Goal: Transaction & Acquisition: Book appointment/travel/reservation

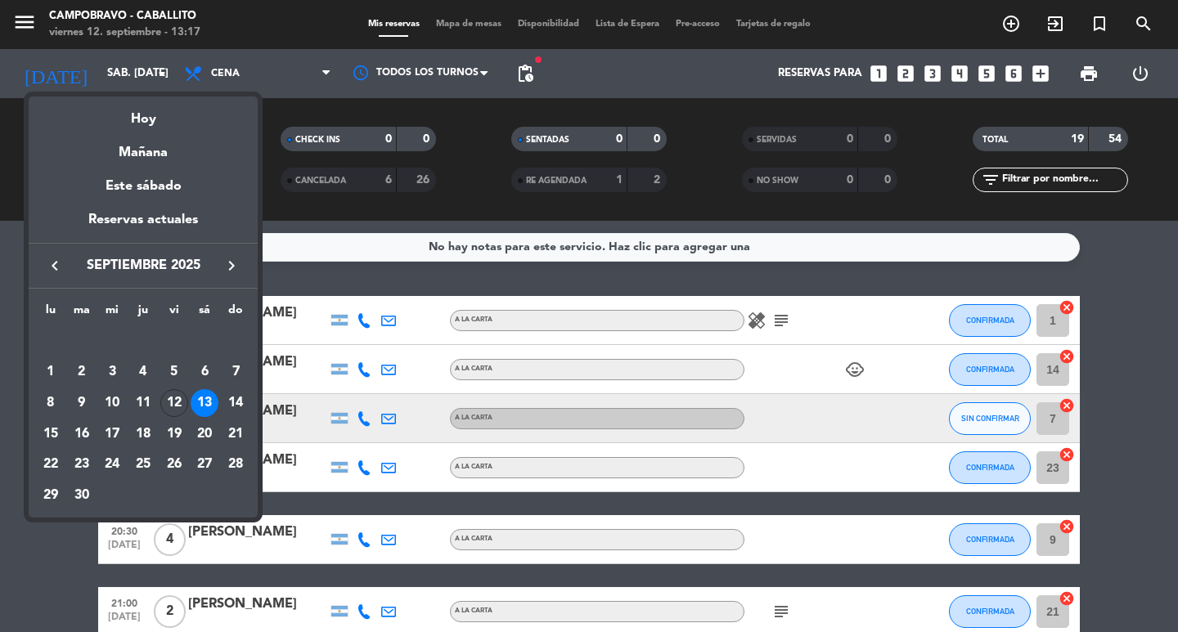
click at [267, 124] on div at bounding box center [589, 316] width 1178 height 632
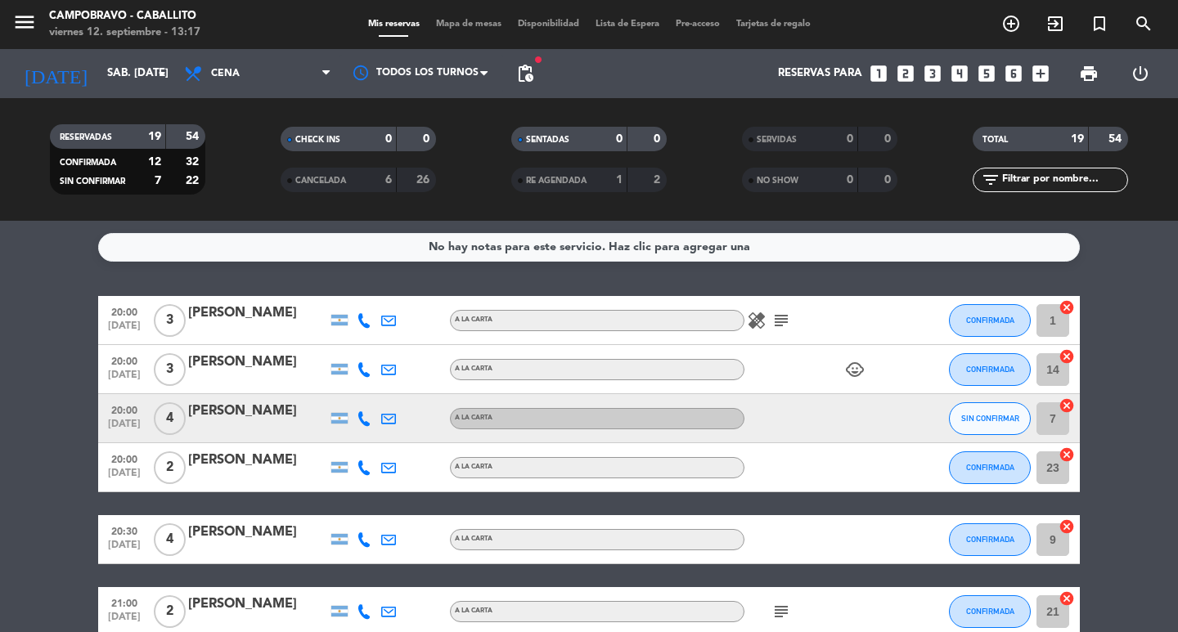
click at [902, 76] on icon "looks_two" at bounding box center [905, 73] width 21 height 21
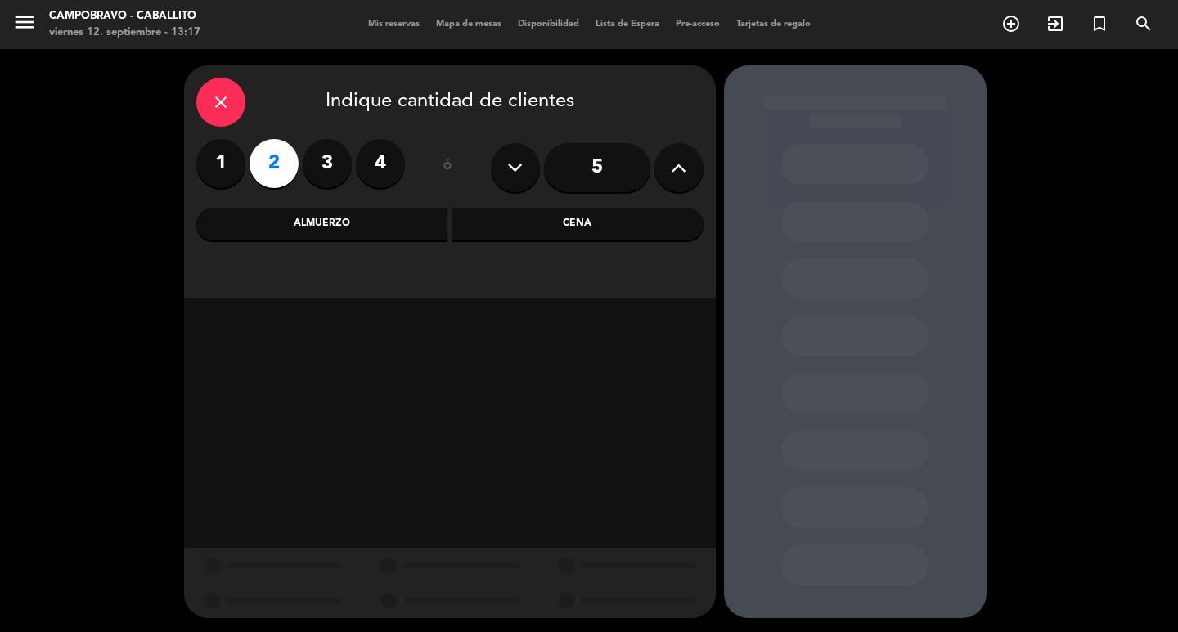
click at [625, 224] on div "Cena" at bounding box center [577, 224] width 252 height 33
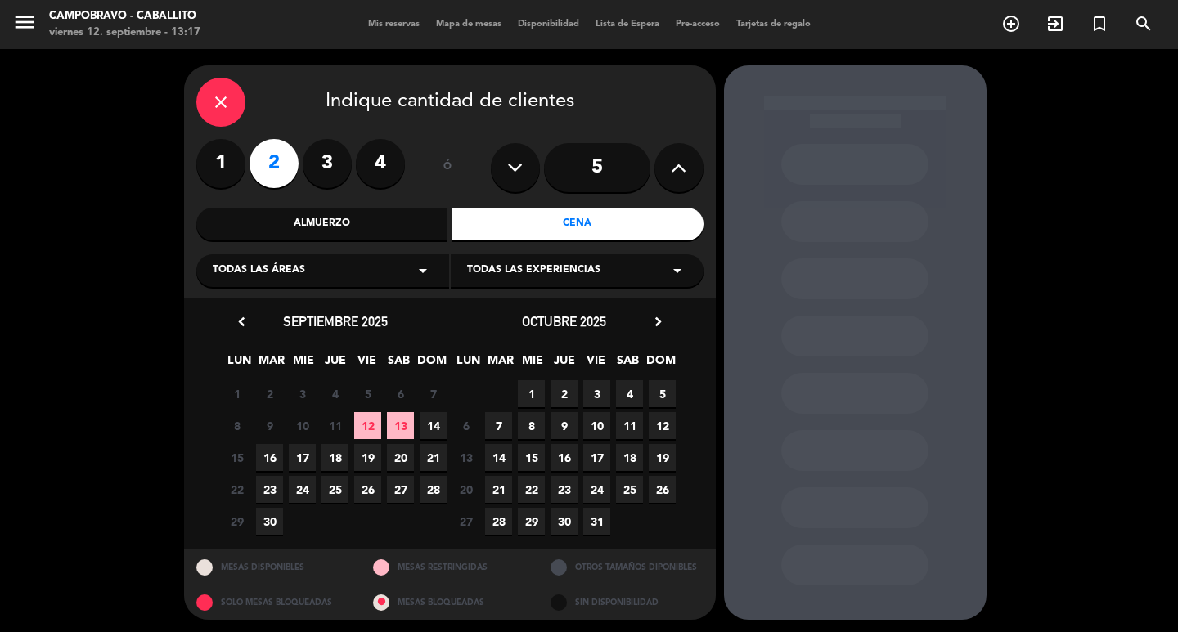
click at [402, 423] on span "13" at bounding box center [400, 425] width 27 height 27
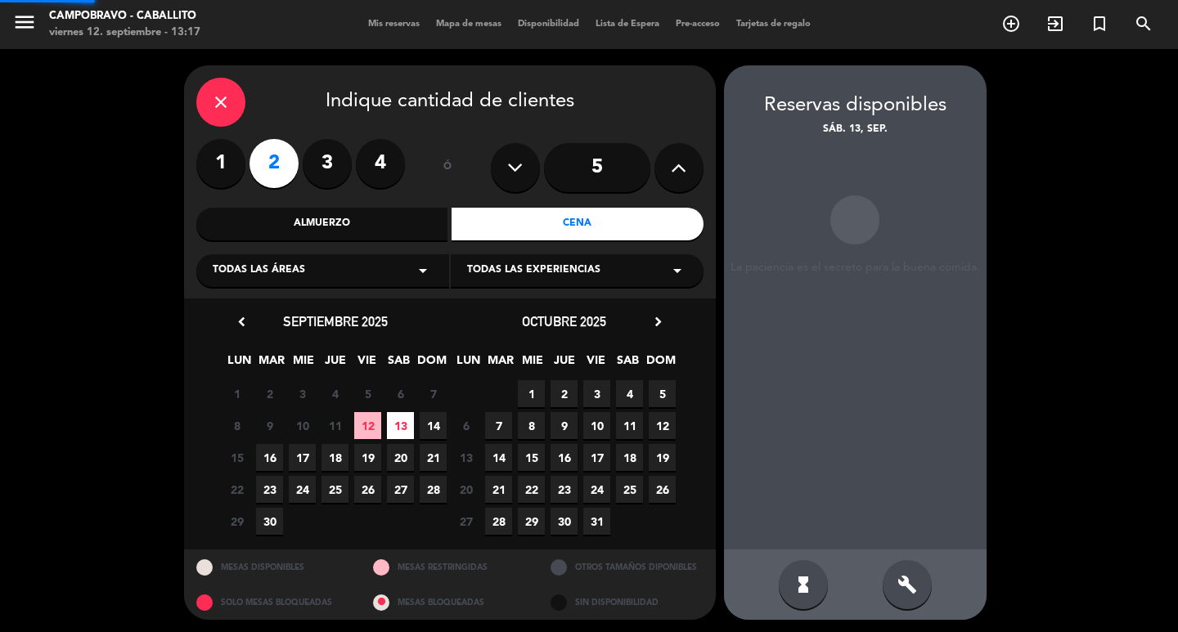
scroll to position [3, 0]
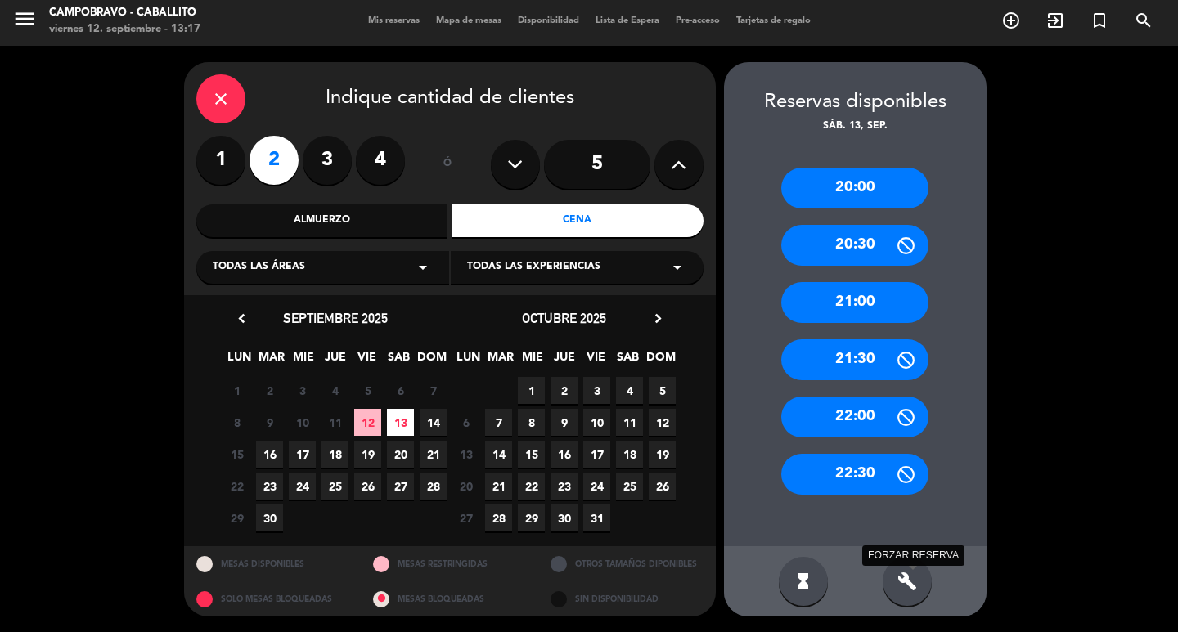
click at [909, 578] on icon "build" at bounding box center [907, 582] width 20 height 20
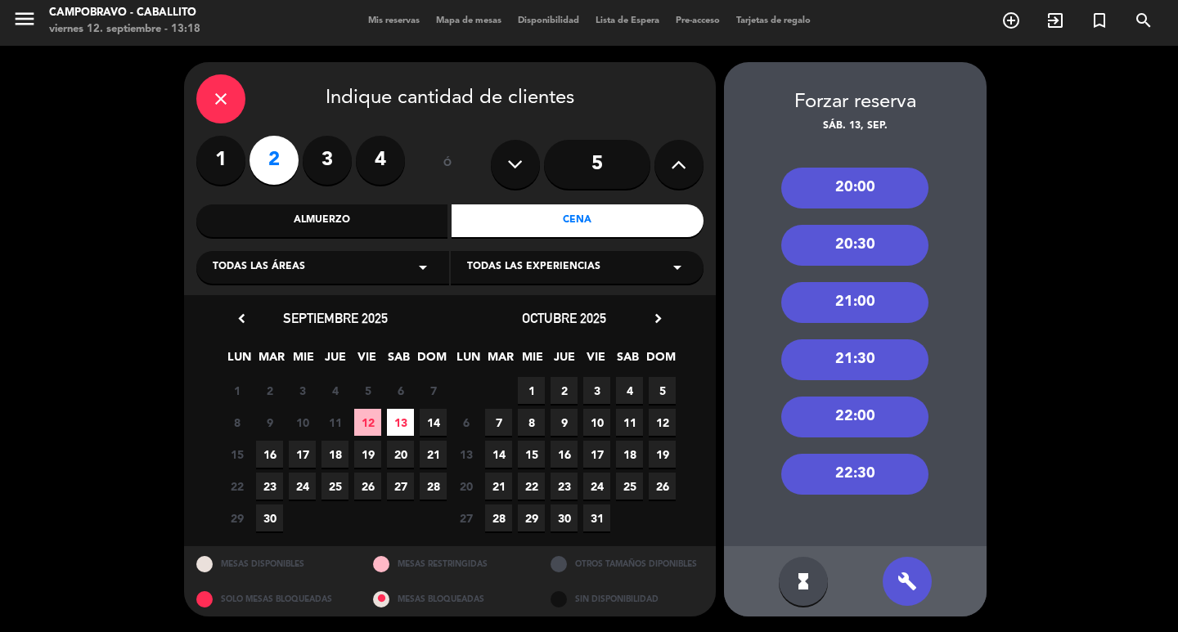
click at [860, 289] on div "21:00" at bounding box center [854, 302] width 147 height 41
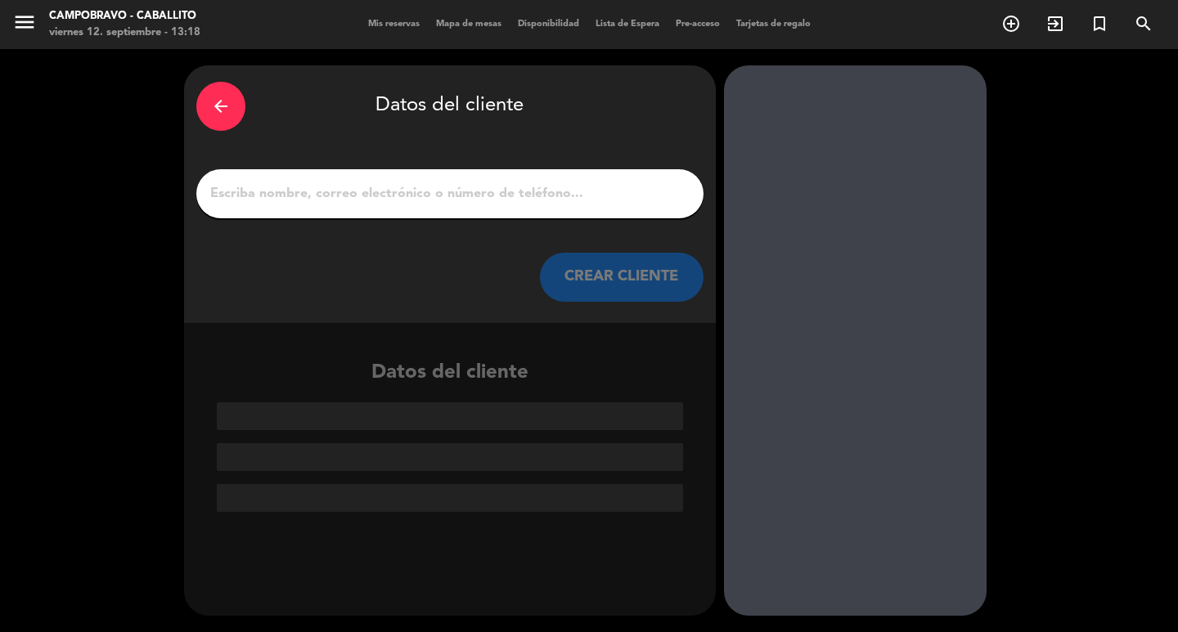
click at [436, 195] on input "1" at bounding box center [450, 193] width 482 height 23
type input "A"
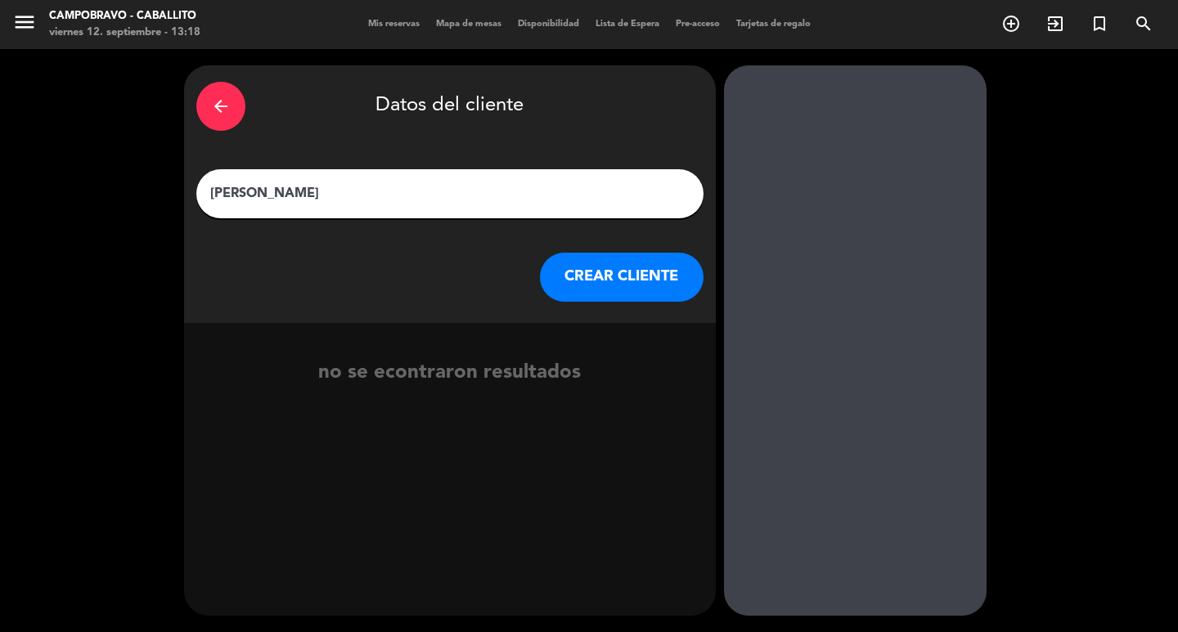
type input "[PERSON_NAME]"
click at [593, 269] on button "CREAR CLIENTE" at bounding box center [622, 277] width 164 height 49
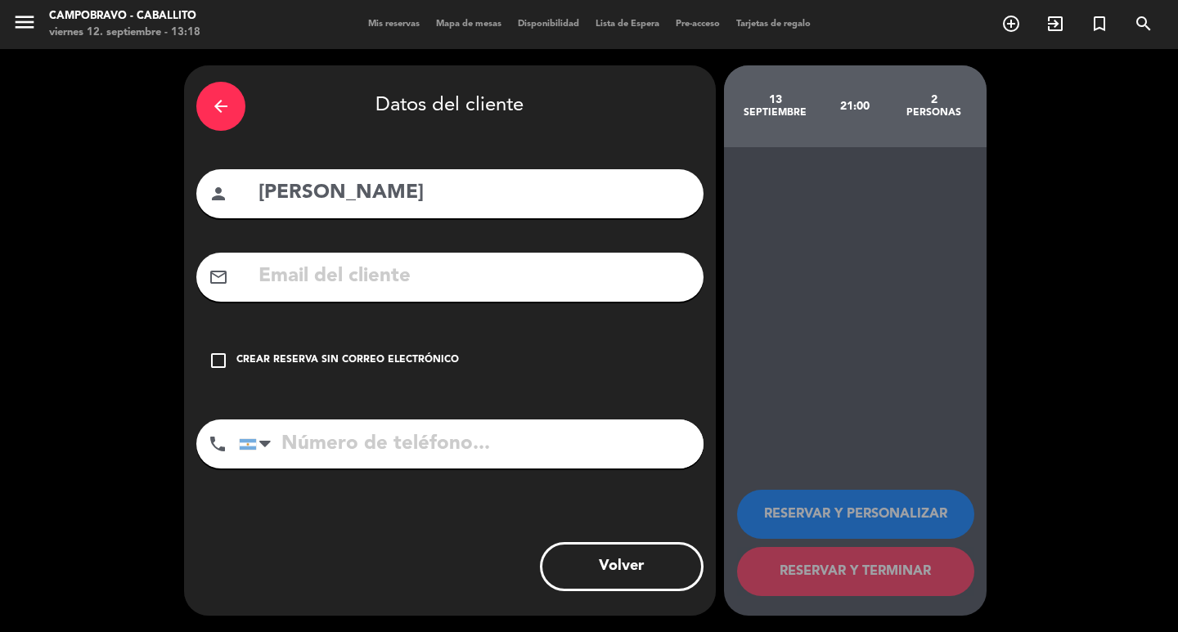
click at [429, 362] on div "Crear reserva sin correo electrónico" at bounding box center [347, 360] width 222 height 16
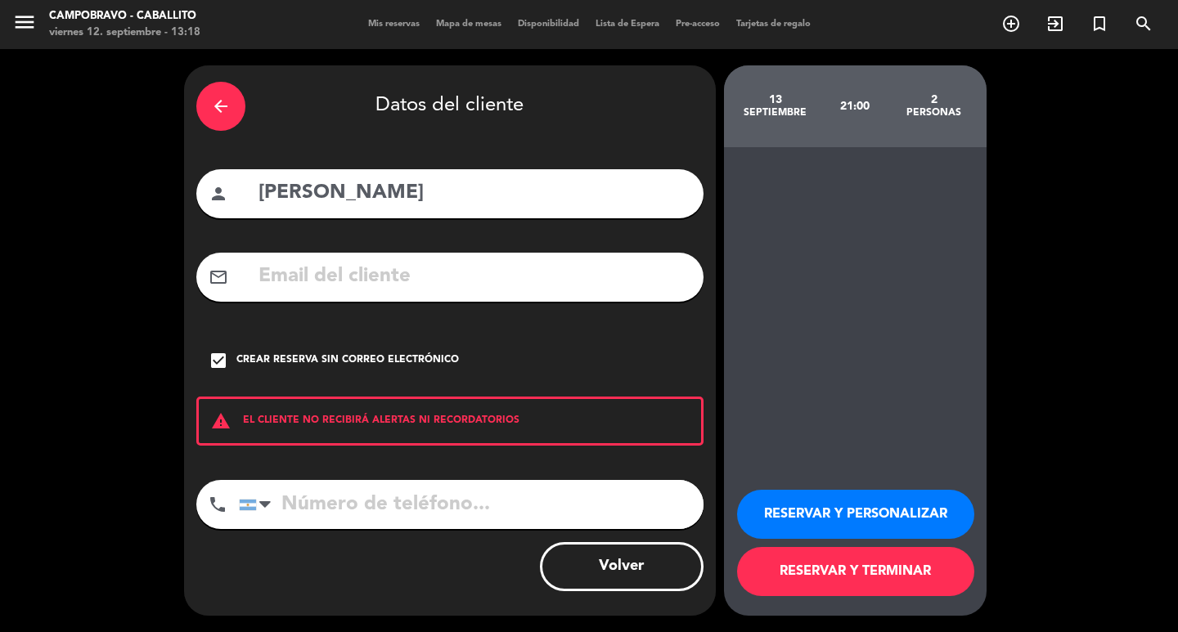
click at [435, 500] on input "tel" at bounding box center [471, 504] width 464 height 49
type input "1135253439"
click at [868, 580] on button "RESERVAR Y TERMINAR" at bounding box center [855, 571] width 237 height 49
